Goal: Transaction & Acquisition: Purchase product/service

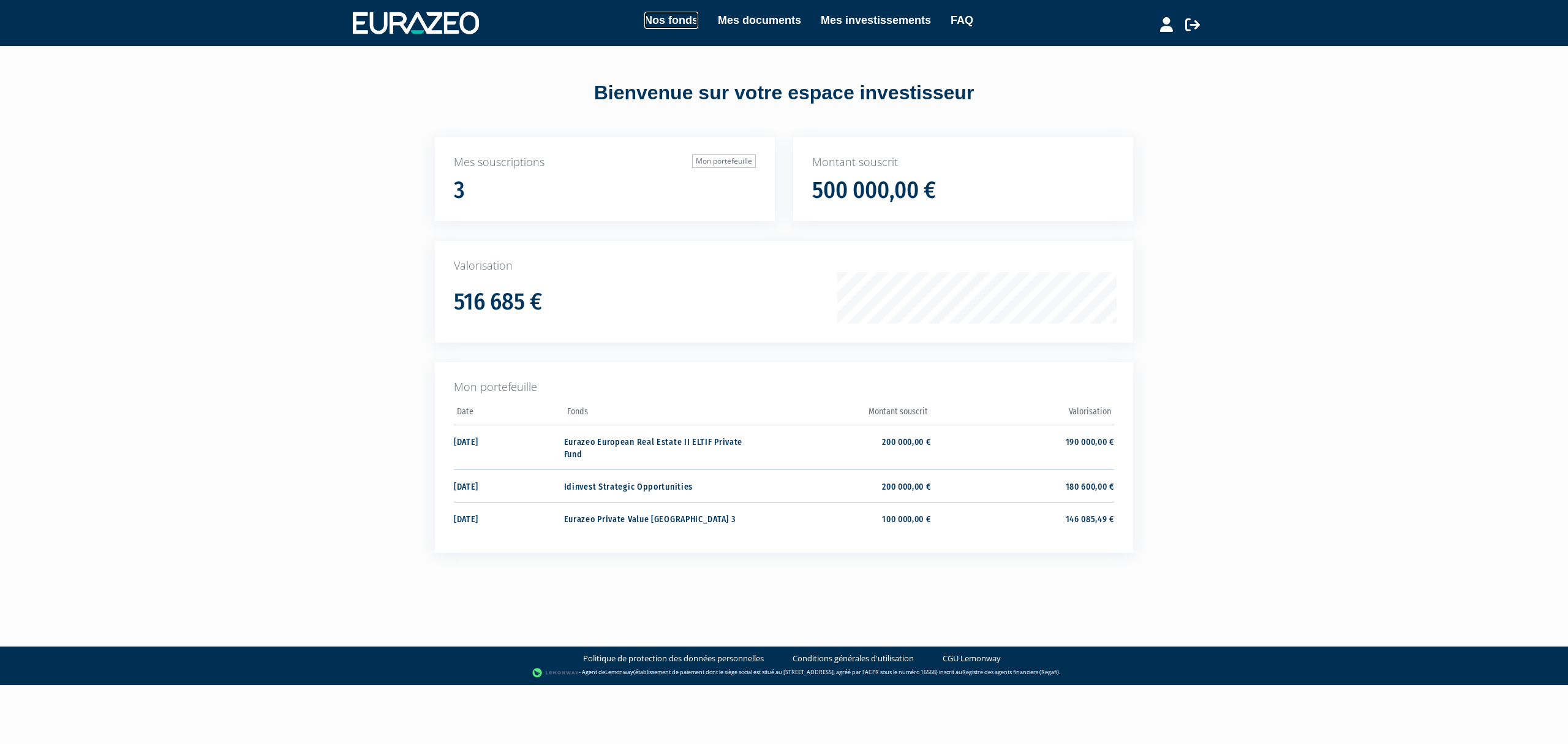
click at [650, 24] on link "Nos fonds" at bounding box center [671, 20] width 54 height 17
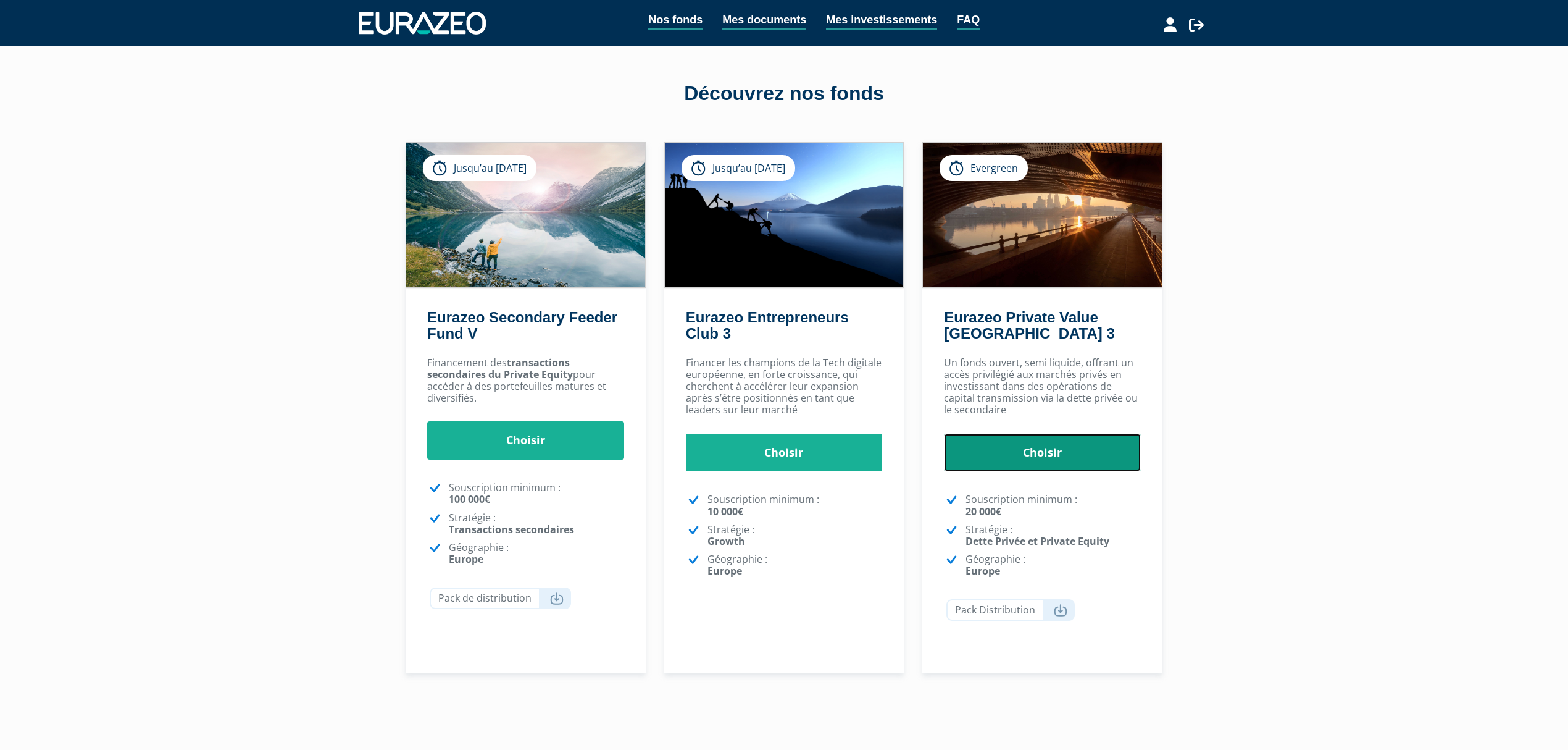
click at [1058, 445] on link "Choisir" at bounding box center [1042, 453] width 197 height 39
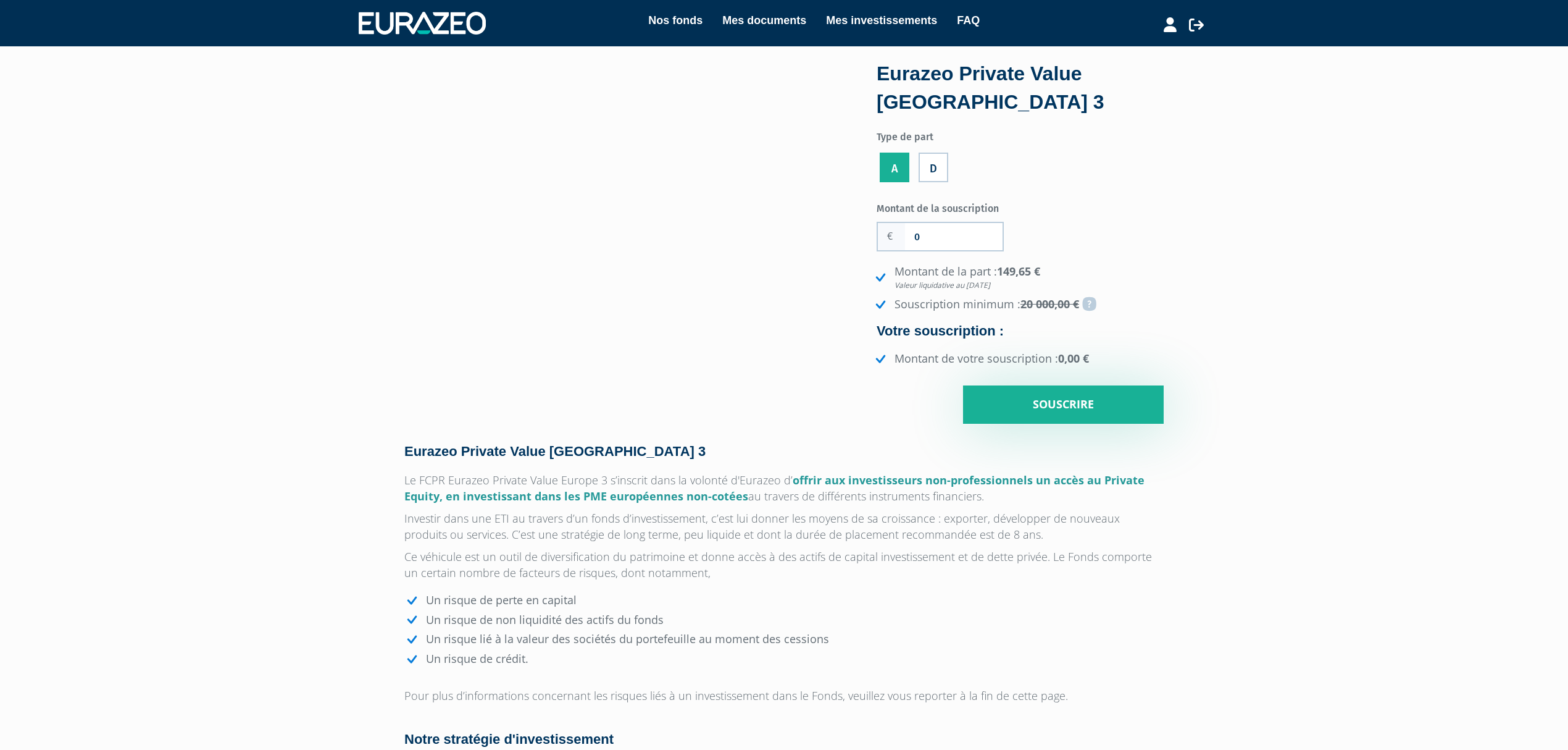
click at [938, 175] on label "D" at bounding box center [933, 168] width 30 height 30
click at [0, 0] on input "D" at bounding box center [0, 0] width 0 height 0
click at [931, 228] on input "0" at bounding box center [954, 236] width 98 height 27
type input "0"
type input "200"
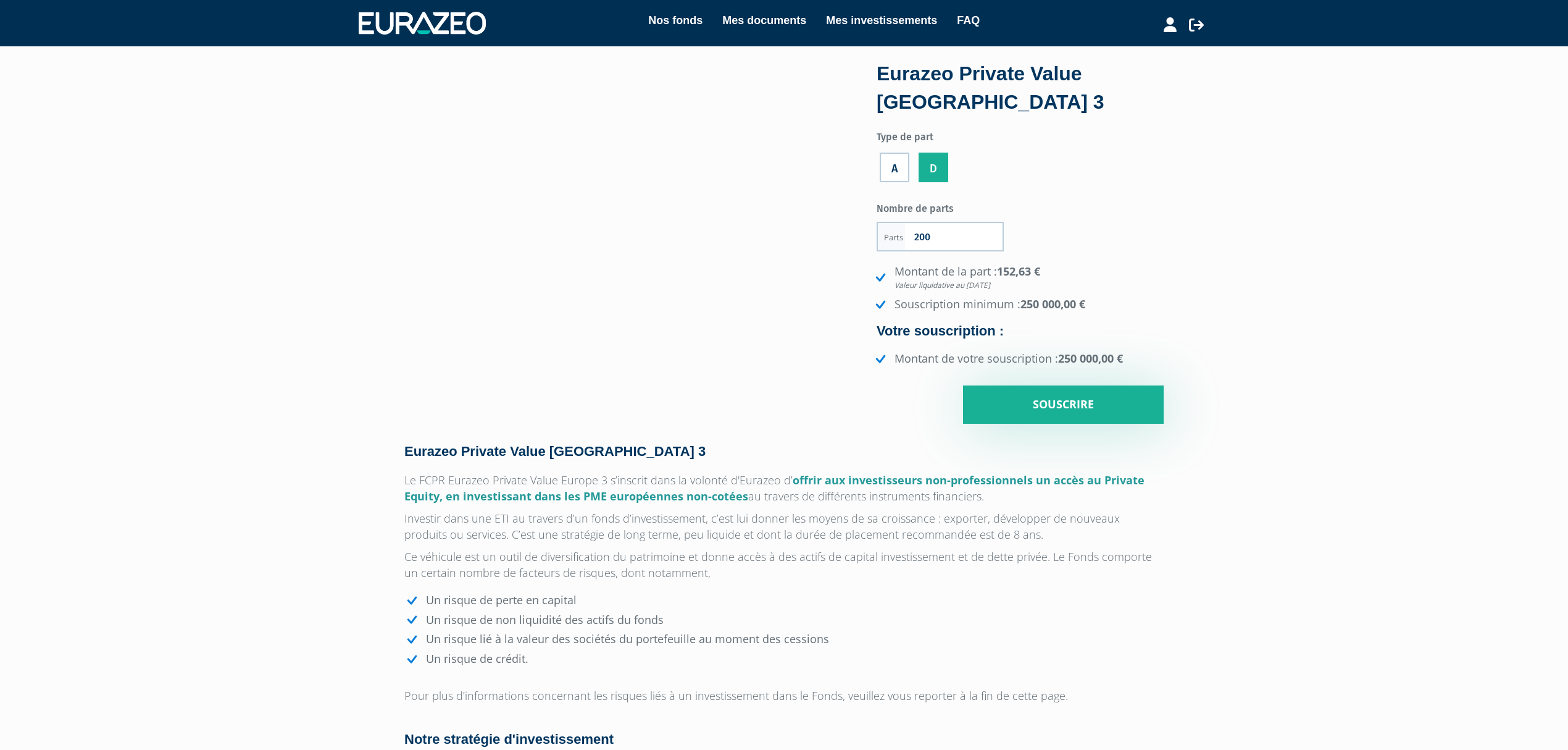
click at [954, 245] on input "200" at bounding box center [954, 236] width 98 height 27
